Goal: Check status: Check status

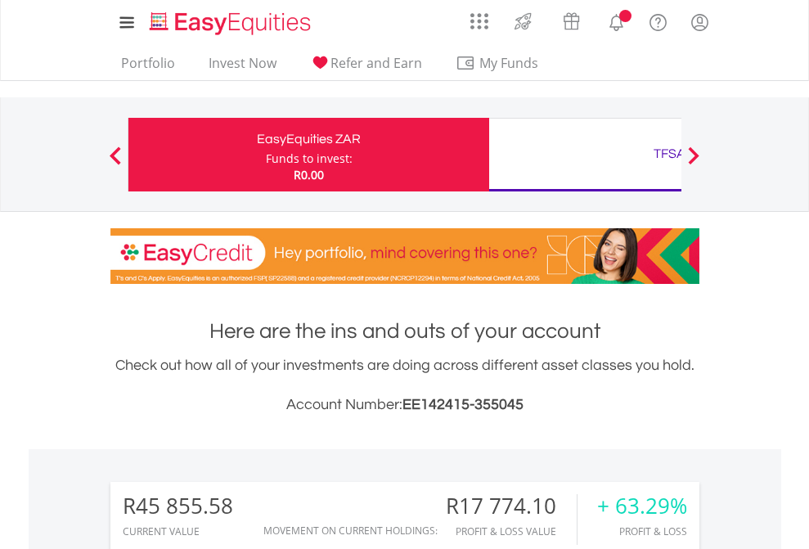
scroll to position [157, 257]
click at [266, 155] on div "Funds to invest:" at bounding box center [309, 159] width 87 height 16
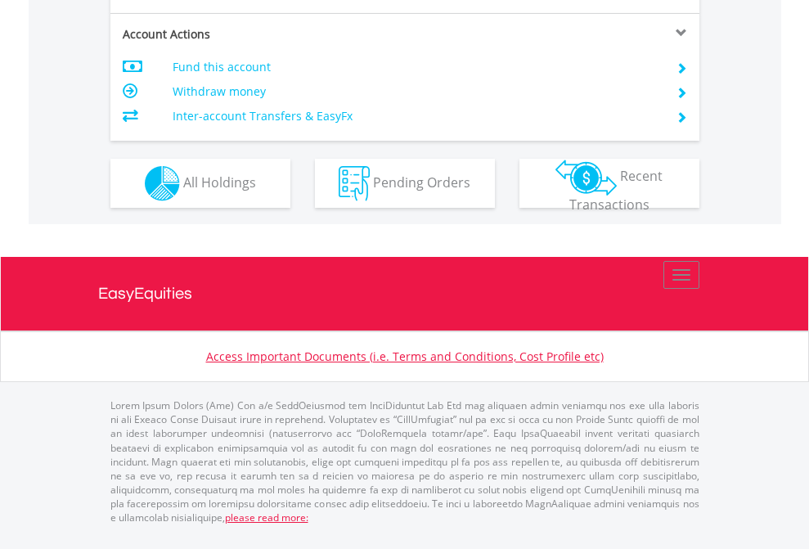
scroll to position [1536, 0]
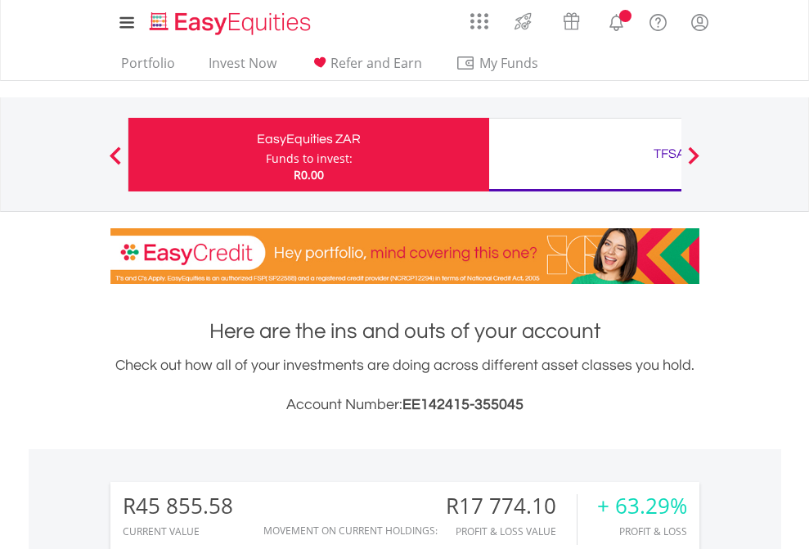
scroll to position [157, 257]
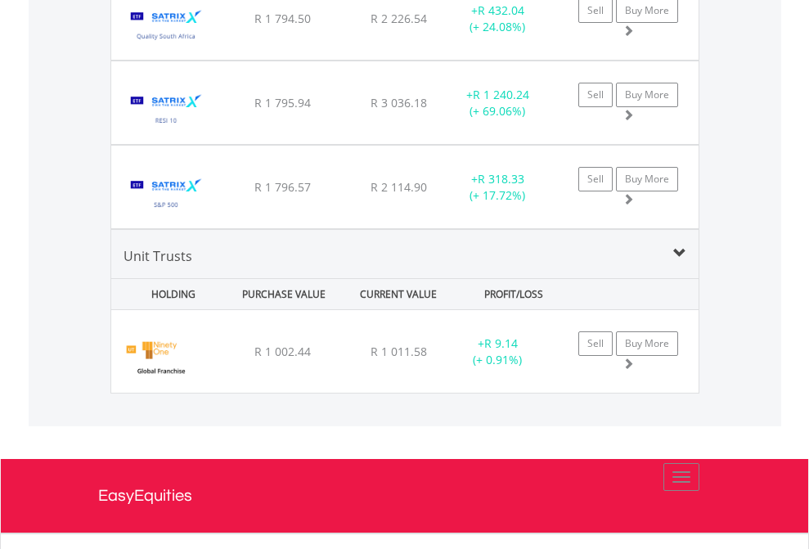
scroll to position [1918, 0]
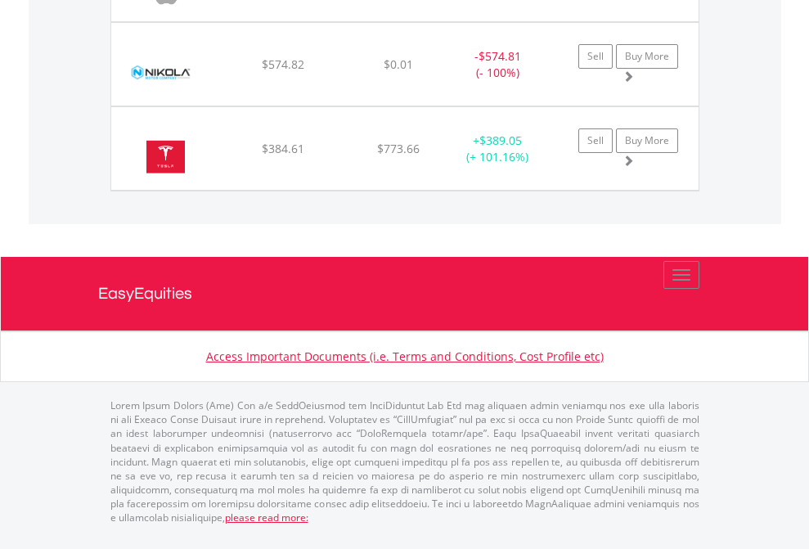
scroll to position [1820, 0]
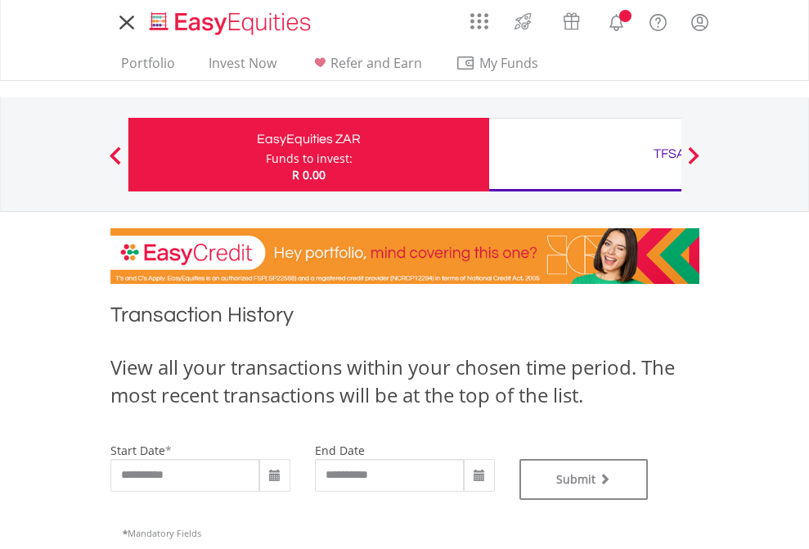
type input "**********"
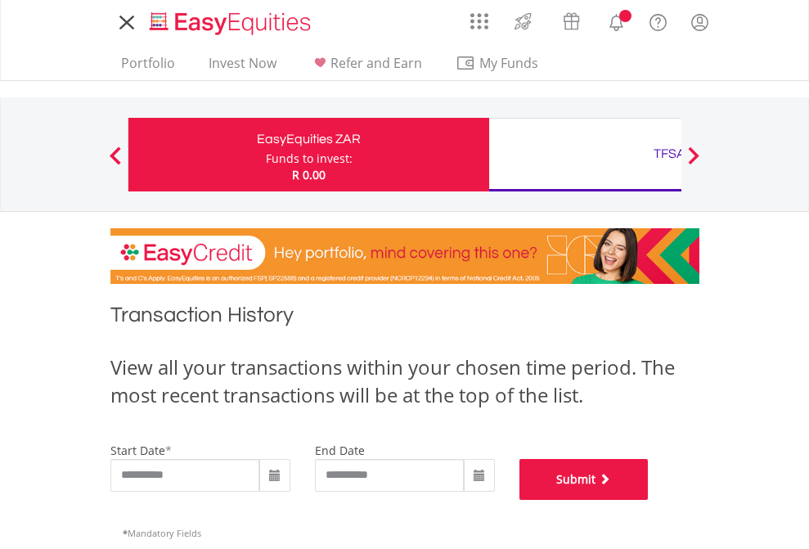
click at [649, 500] on button "Submit" at bounding box center [583, 479] width 129 height 41
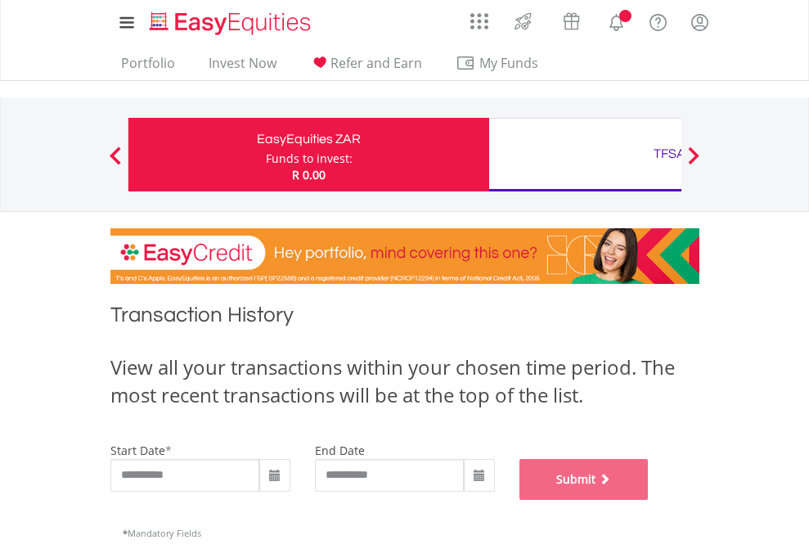
scroll to position [663, 0]
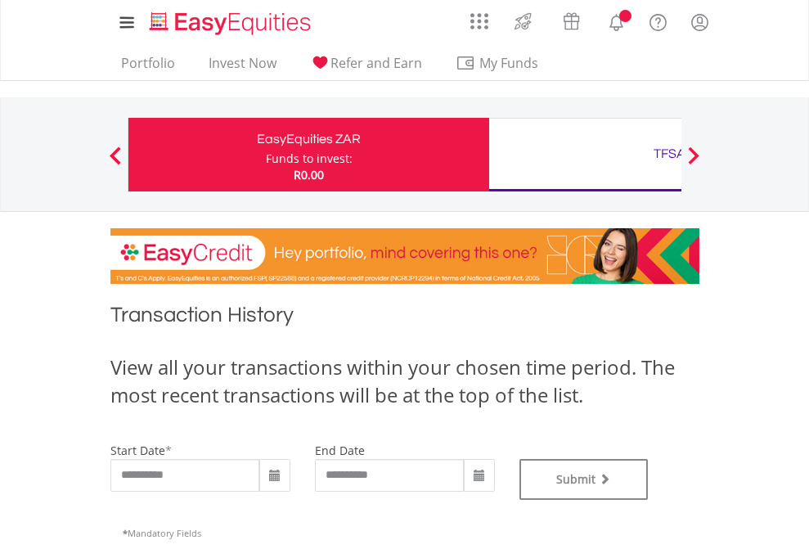
click at [585, 155] on div "TFSA" at bounding box center [669, 153] width 341 height 23
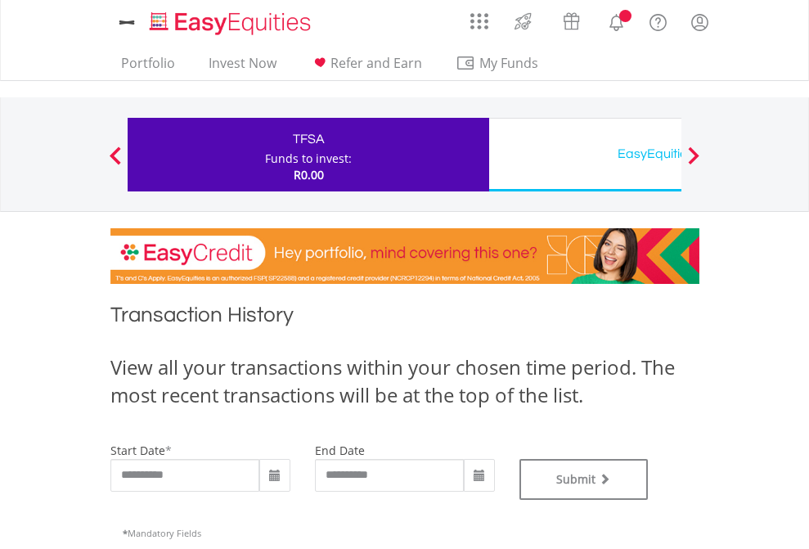
type input "**********"
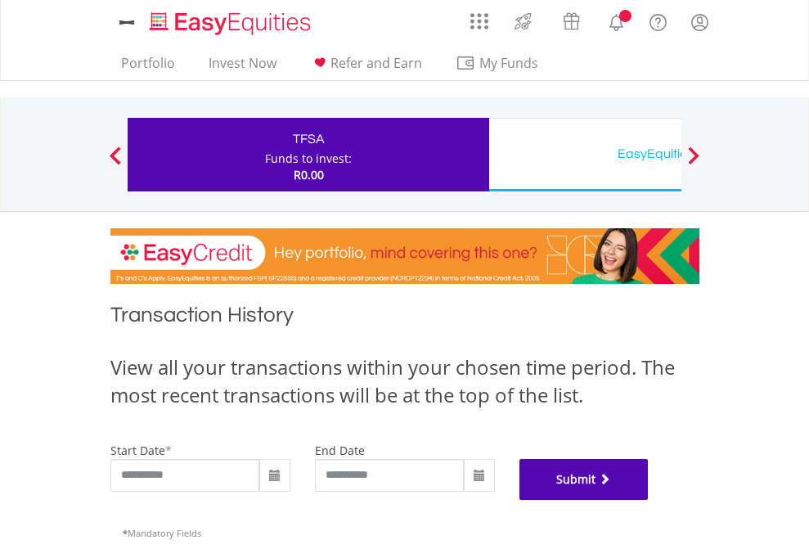
click at [649, 500] on button "Submit" at bounding box center [583, 479] width 129 height 41
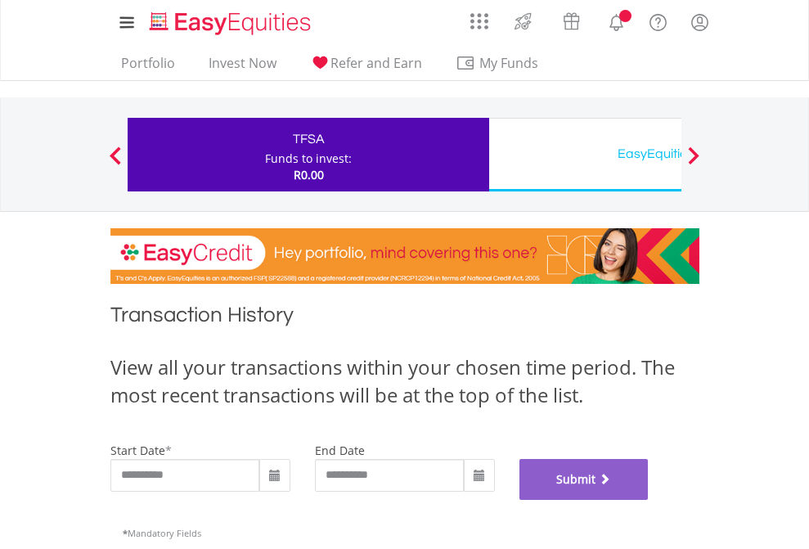
scroll to position [663, 0]
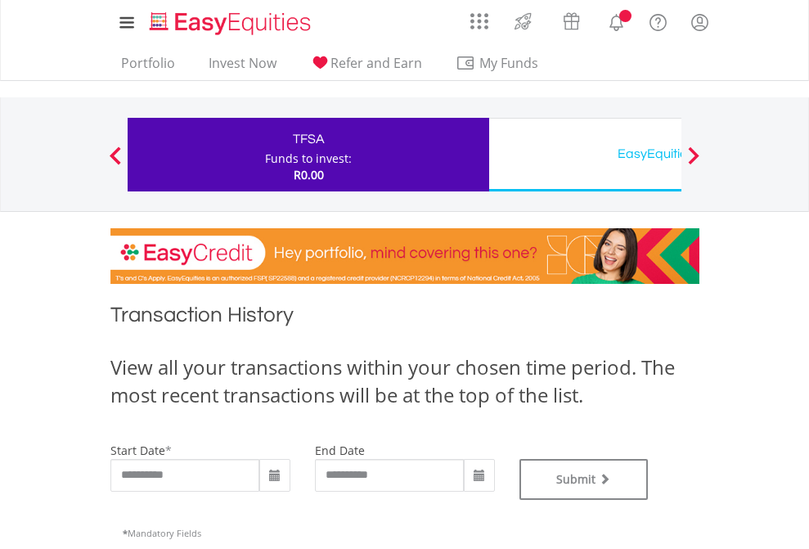
click at [585, 155] on div "EasyEquities USD" at bounding box center [669, 153] width 341 height 23
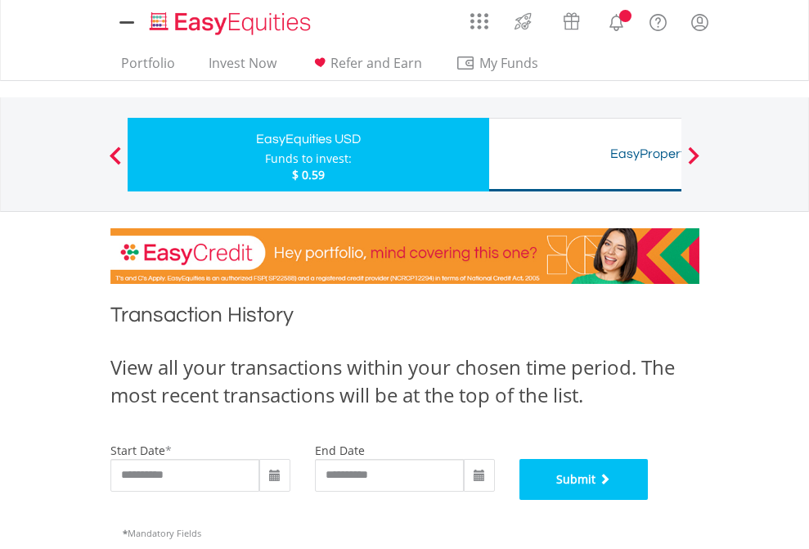
click at [649, 500] on button "Submit" at bounding box center [583, 479] width 129 height 41
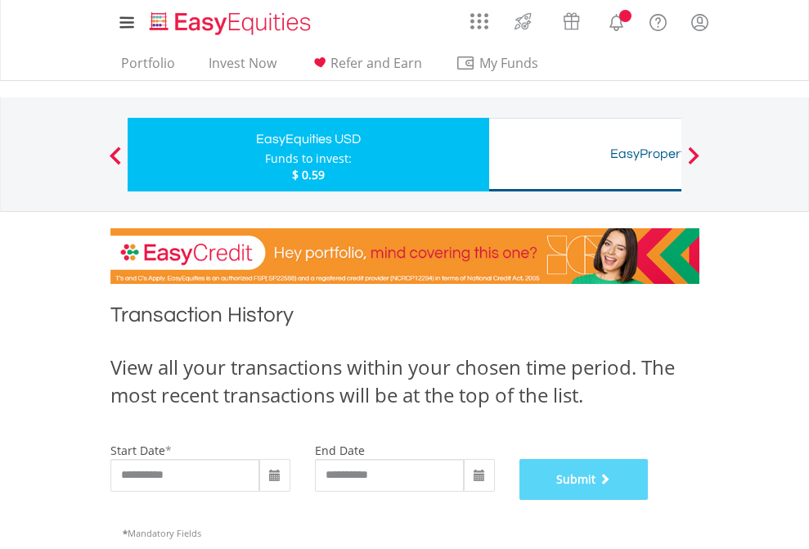
scroll to position [663, 0]
